Goal: Information Seeking & Learning: Compare options

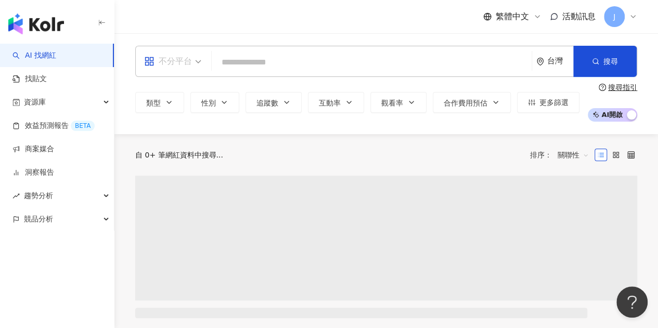
click at [189, 64] on div "不分平台" at bounding box center [168, 61] width 48 height 17
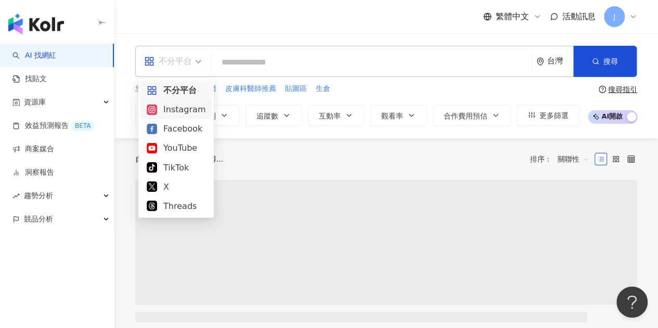
click at [192, 116] on div "Instagram" at bounding box center [175, 109] width 71 height 19
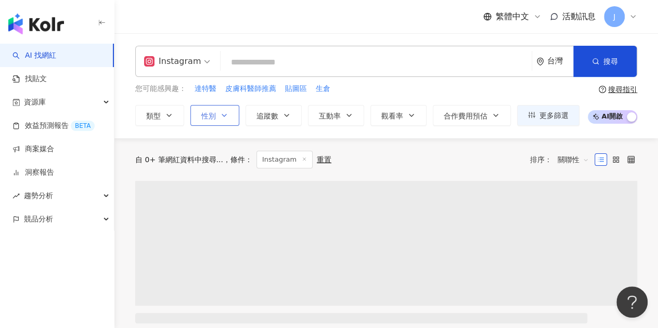
click at [232, 114] on button "性別" at bounding box center [214, 115] width 49 height 21
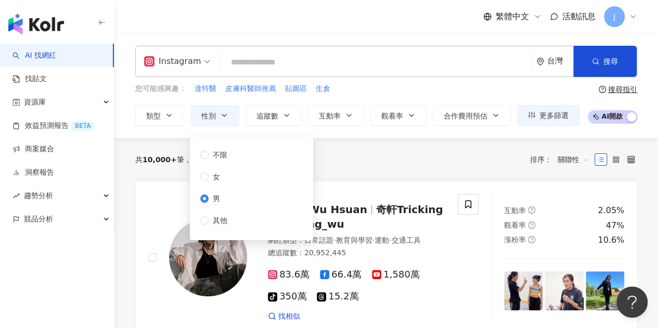
click at [366, 63] on input "search" at bounding box center [376, 63] width 303 height 20
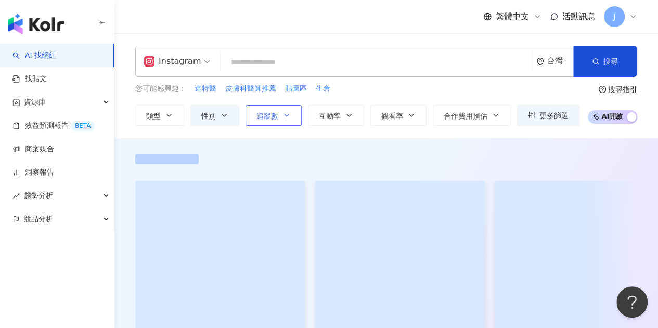
click at [284, 118] on icon "button" at bounding box center [286, 115] width 8 height 8
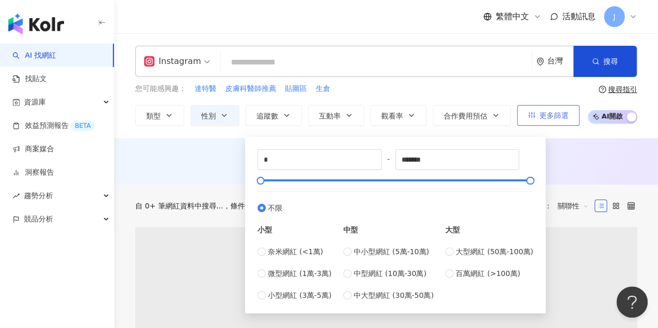
click at [562, 114] on span "更多篩選" at bounding box center [553, 115] width 29 height 8
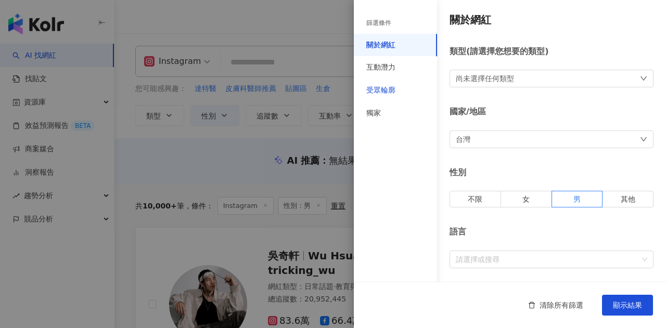
click at [389, 90] on div "受眾輪廓" at bounding box center [380, 90] width 29 height 10
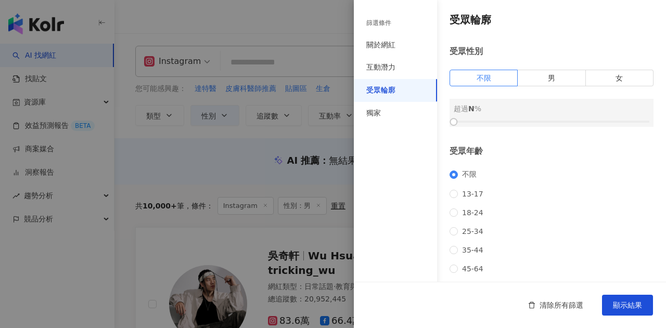
click at [571, 69] on div "受眾性別 不限 男 女 超過 N %" at bounding box center [551, 86] width 204 height 81
click at [567, 75] on label "男" at bounding box center [551, 78] width 68 height 17
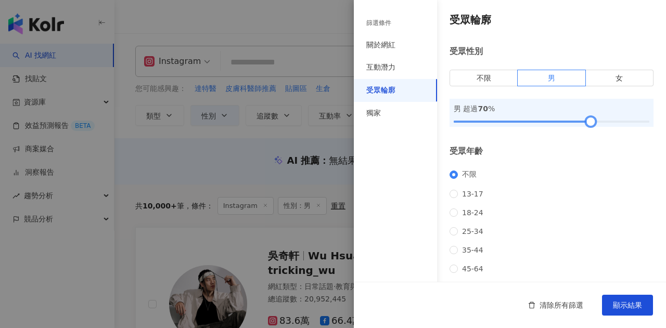
drag, startPoint x: 450, startPoint y: 122, endPoint x: 582, endPoint y: 125, distance: 132.1
click at [588, 125] on div at bounding box center [591, 122] width 6 height 6
click at [629, 301] on span "顯示結果" at bounding box center [627, 305] width 29 height 8
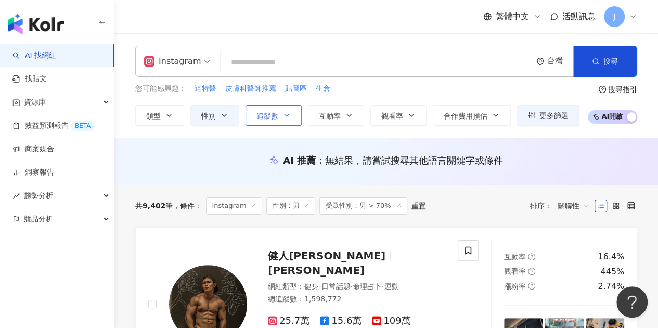
click at [270, 112] on span "追蹤數" at bounding box center [267, 116] width 22 height 8
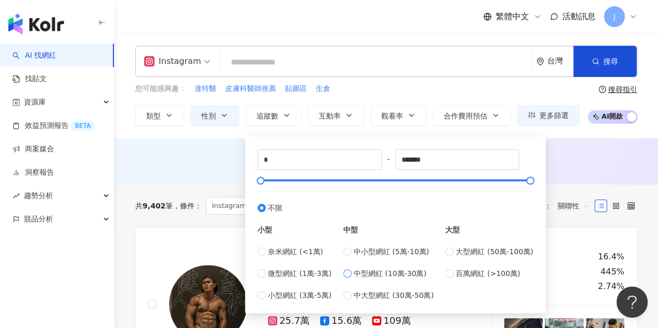
type input "******"
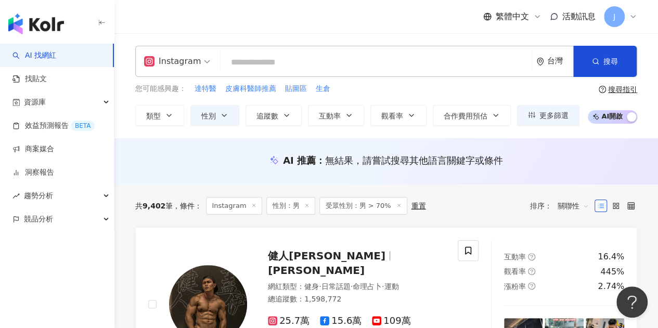
click at [548, 88] on div "您可能感興趣： 達特醫 皮膚科醫師推薦 貼圖區 生倉" at bounding box center [357, 88] width 444 height 11
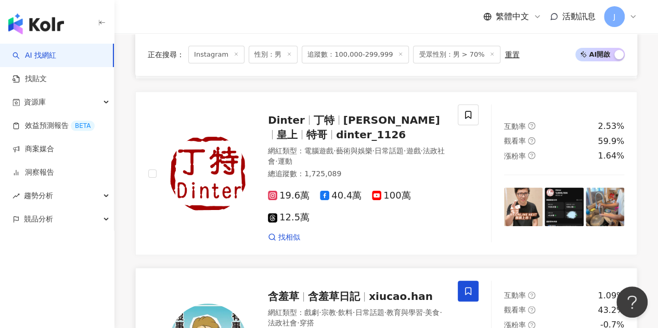
scroll to position [2132, 0]
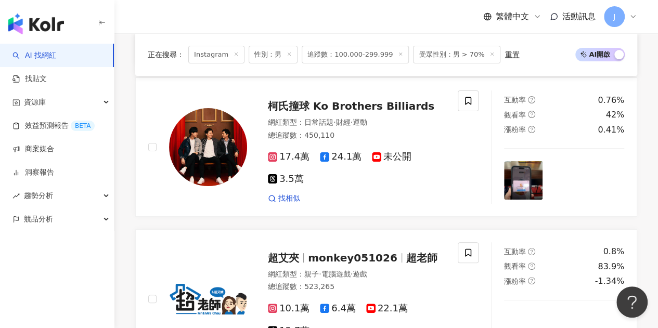
scroll to position [2081, 0]
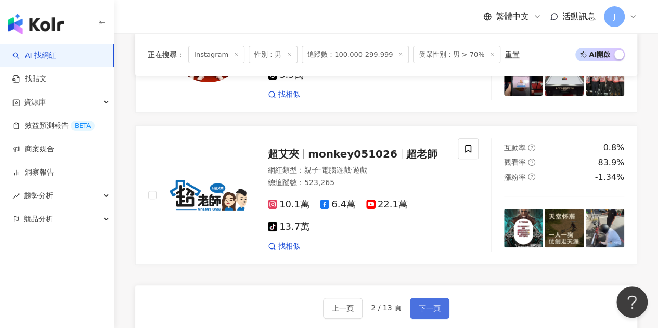
click at [413, 298] on button "下一頁" at bounding box center [430, 308] width 40 height 21
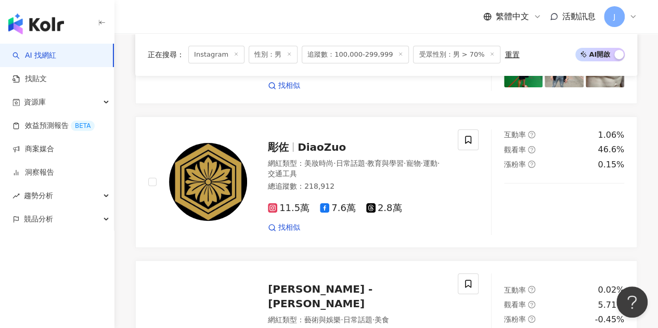
scroll to position [1924, 0]
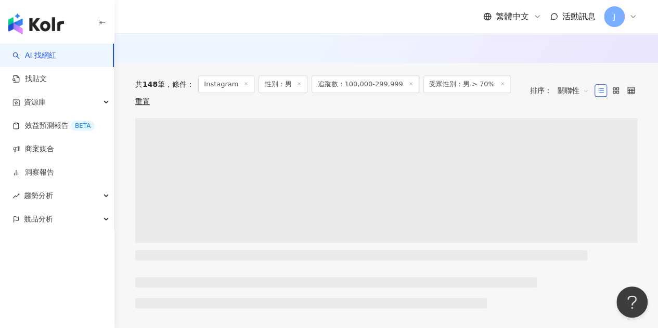
scroll to position [0, 0]
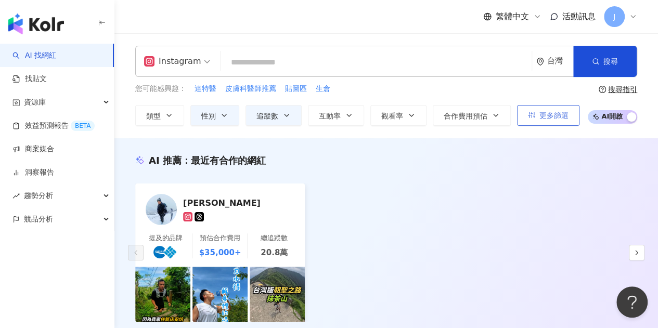
click at [529, 125] on button "更多篩選" at bounding box center [548, 115] width 62 height 21
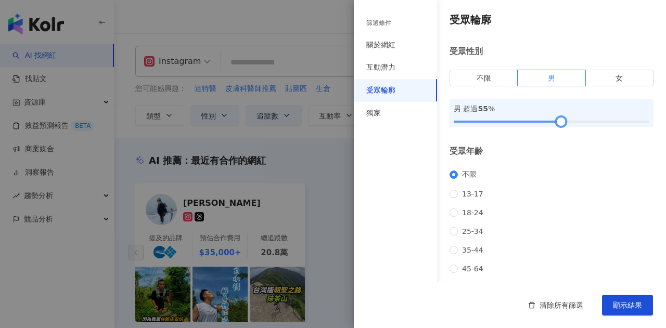
drag, startPoint x: 587, startPoint y: 121, endPoint x: 558, endPoint y: 125, distance: 28.5
click at [558, 125] on div at bounding box center [561, 122] width 6 height 6
click at [615, 303] on span "顯示結果" at bounding box center [627, 305] width 29 height 8
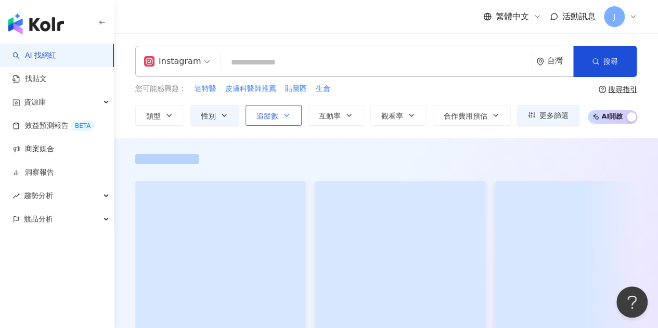
click at [276, 115] on span "追蹤數" at bounding box center [267, 116] width 22 height 8
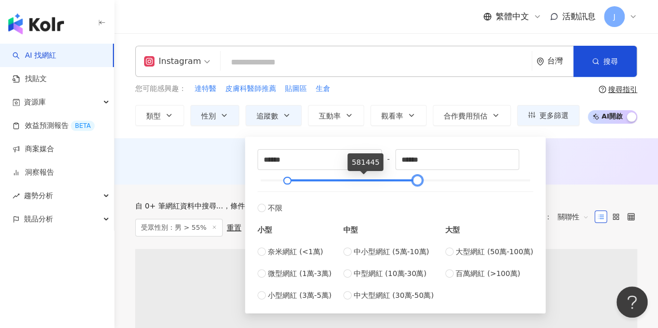
type input "*******"
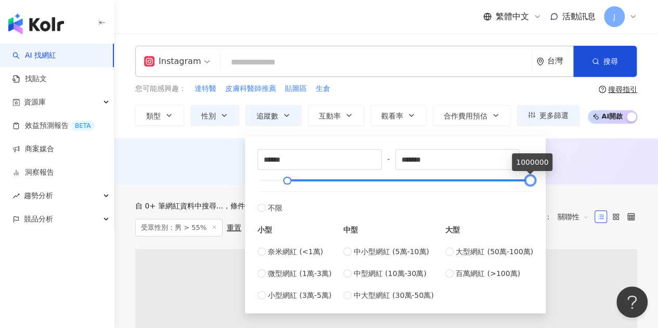
drag, startPoint x: 341, startPoint y: 181, endPoint x: 565, endPoint y: 187, distance: 224.2
click at [646, 162] on div "AI 推薦 ： 無結果，請嘗試搜尋其他語言關鍵字或條件" at bounding box center [385, 163] width 543 height 19
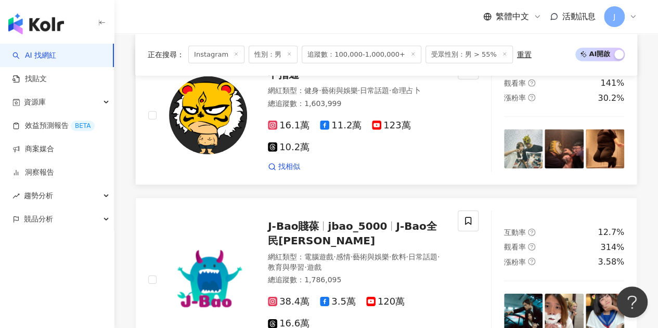
scroll to position [1612, 0]
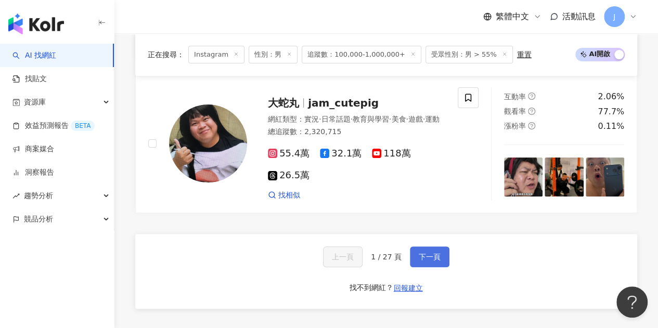
click at [413, 246] on button "下一頁" at bounding box center [430, 256] width 40 height 21
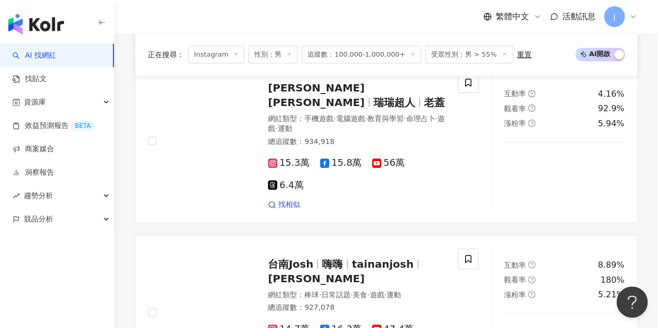
scroll to position [2028, 0]
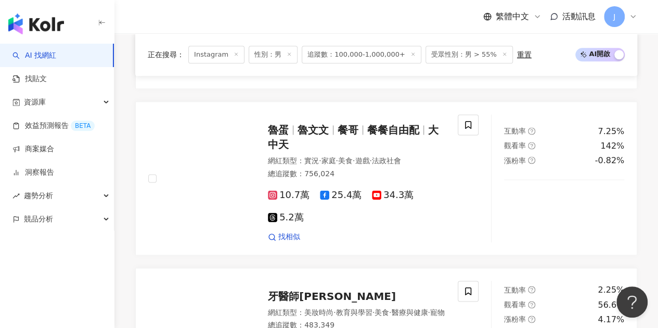
scroll to position [1990, 0]
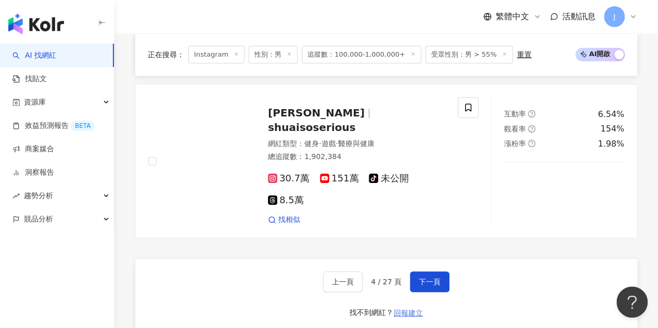
scroll to position [1970, 0]
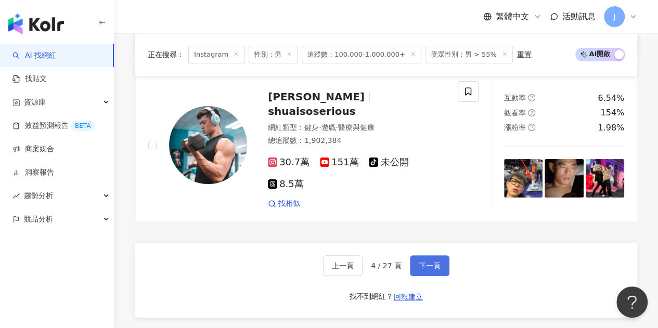
drag, startPoint x: 420, startPoint y: 150, endPoint x: 423, endPoint y: 155, distance: 5.9
click at [420, 255] on button "下一頁" at bounding box center [430, 265] width 40 height 21
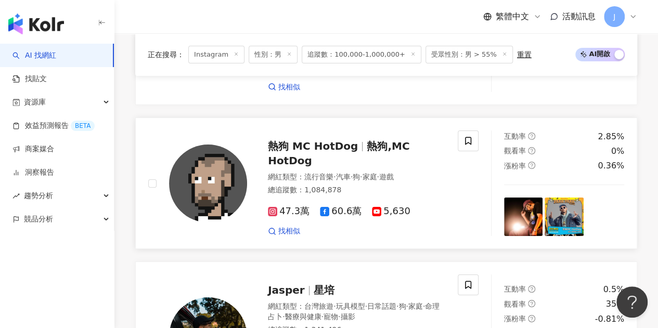
scroll to position [1834, 0]
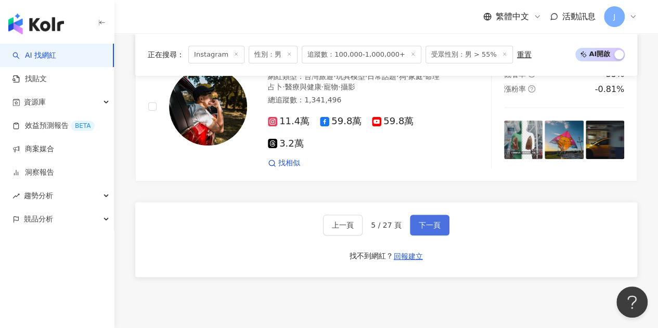
click at [424, 221] on span "下一頁" at bounding box center [430, 225] width 22 height 8
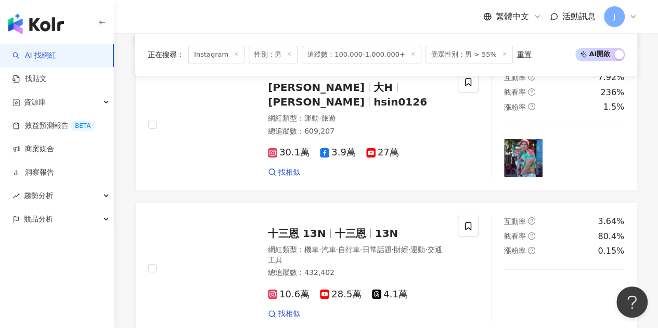
scroll to position [1989, 0]
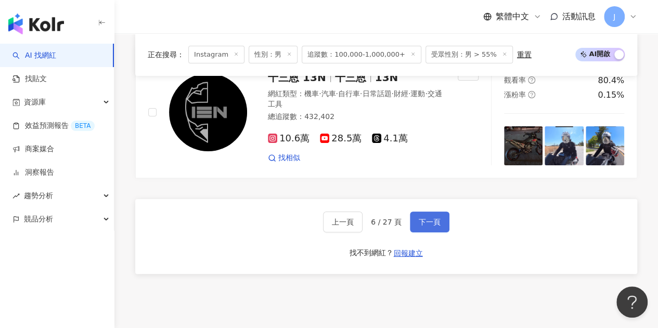
click at [426, 218] on span "下一頁" at bounding box center [430, 222] width 22 height 8
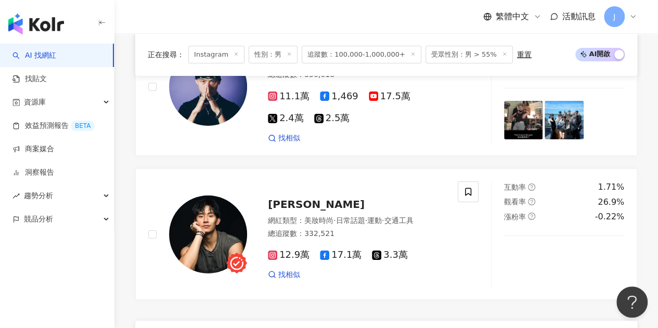
scroll to position [1860, 0]
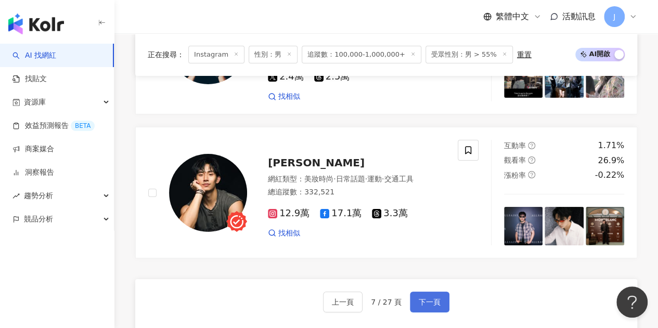
click at [430, 298] on span "下一頁" at bounding box center [430, 302] width 22 height 8
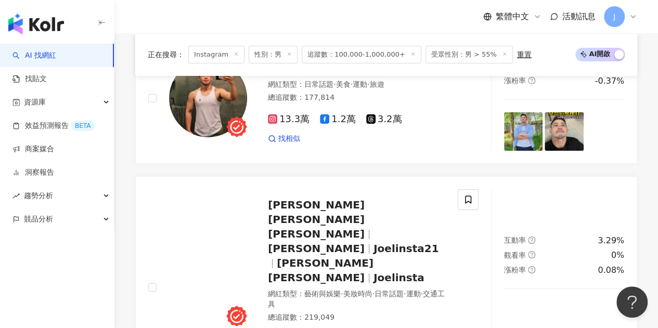
scroll to position [1820, 0]
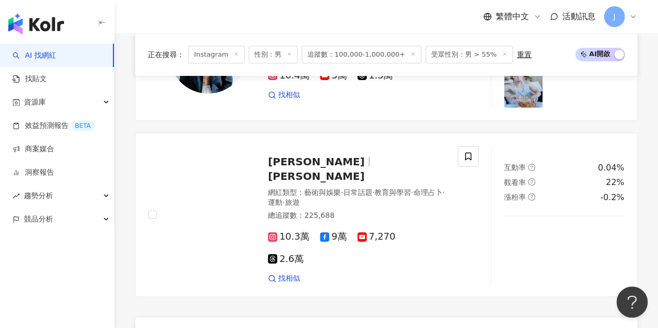
scroll to position [1716, 0]
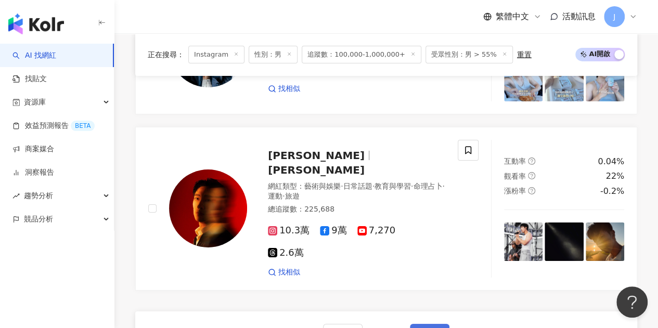
click at [423, 320] on span "下一頁" at bounding box center [430, 334] width 22 height 8
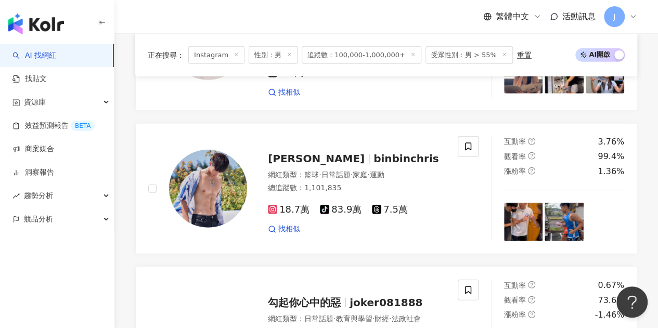
scroll to position [2002, 0]
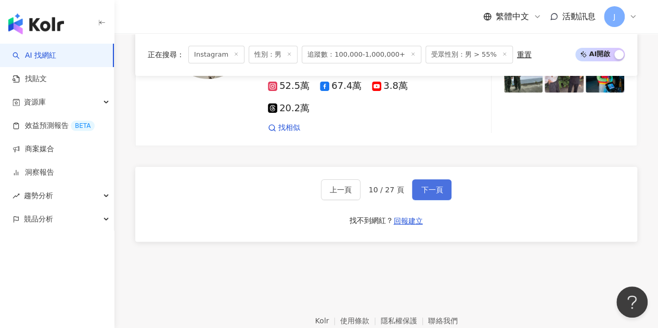
drag, startPoint x: 435, startPoint y: 137, endPoint x: 434, endPoint y: 143, distance: 5.9
click at [435, 186] on span "下一頁" at bounding box center [432, 190] width 22 height 8
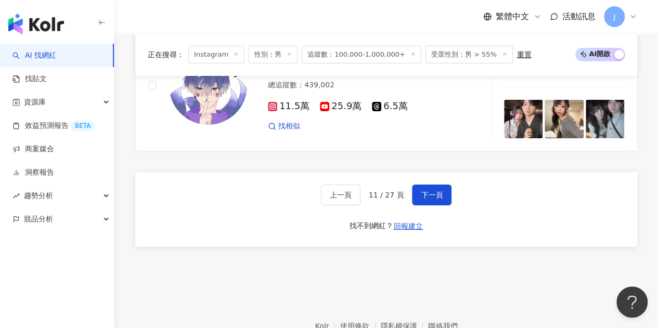
scroll to position [1873, 0]
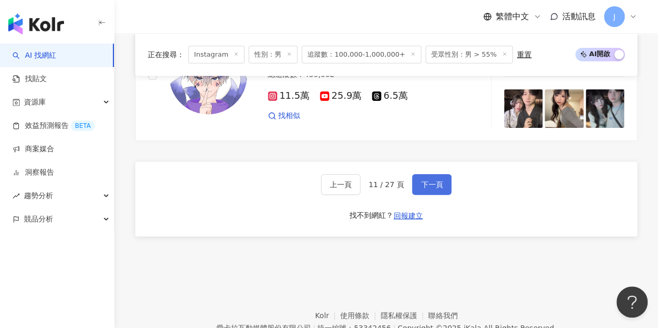
click at [439, 174] on button "下一頁" at bounding box center [432, 184] width 40 height 21
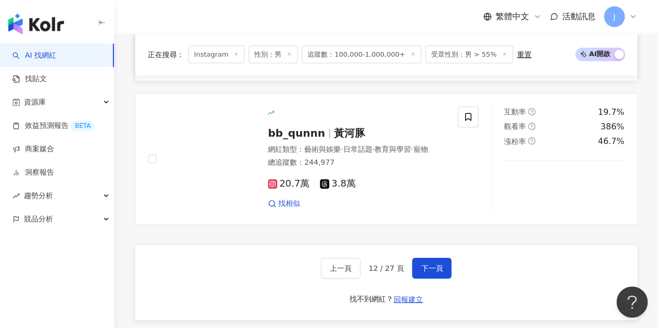
scroll to position [1664, 0]
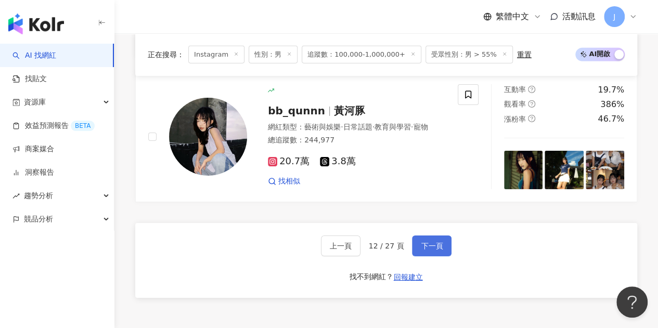
click at [436, 236] on button "下一頁" at bounding box center [432, 246] width 40 height 21
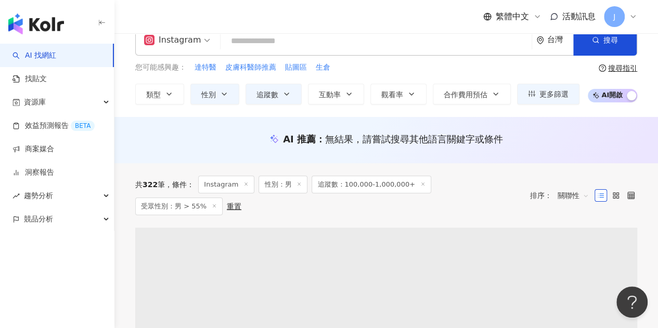
scroll to position [0, 0]
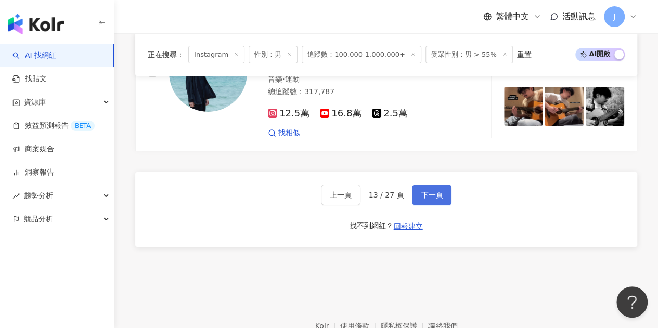
click at [448, 185] on button "下一頁" at bounding box center [432, 195] width 40 height 21
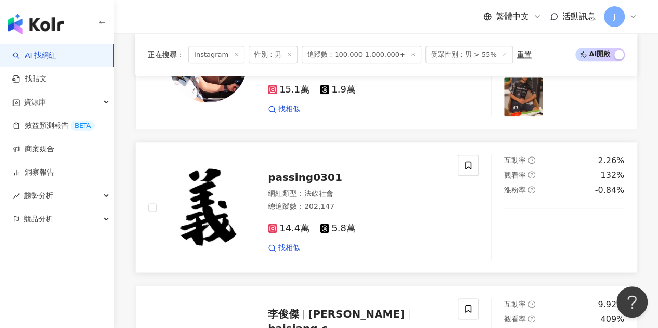
scroll to position [572, 0]
